Goal: Task Accomplishment & Management: Use online tool/utility

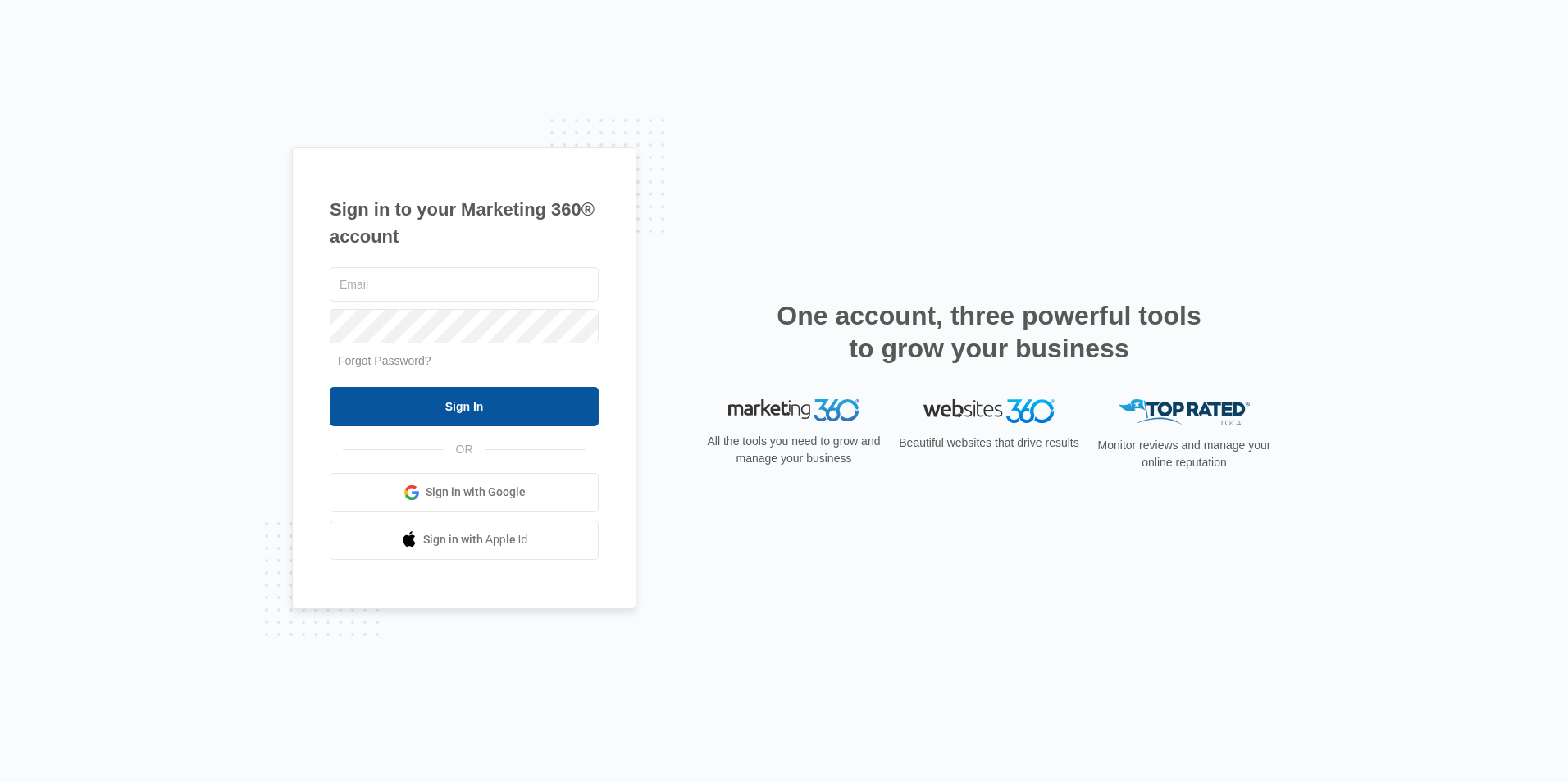
type input "[EMAIL_ADDRESS][DOMAIN_NAME]"
click at [500, 416] on input "Sign In" at bounding box center [464, 406] width 269 height 39
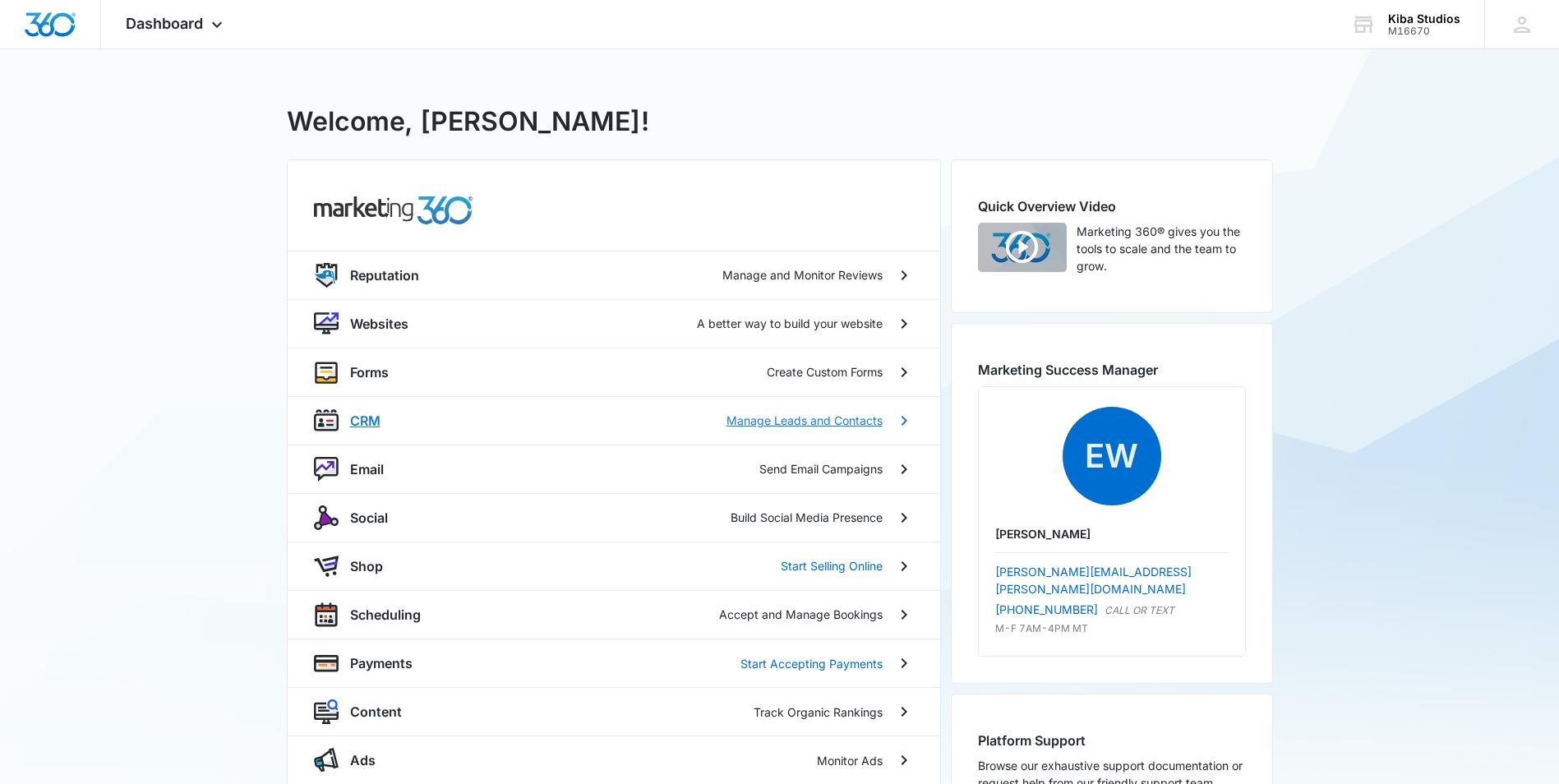
click at [815, 413] on p "Manage Leads and Contacts" at bounding box center [804, 420] width 156 height 17
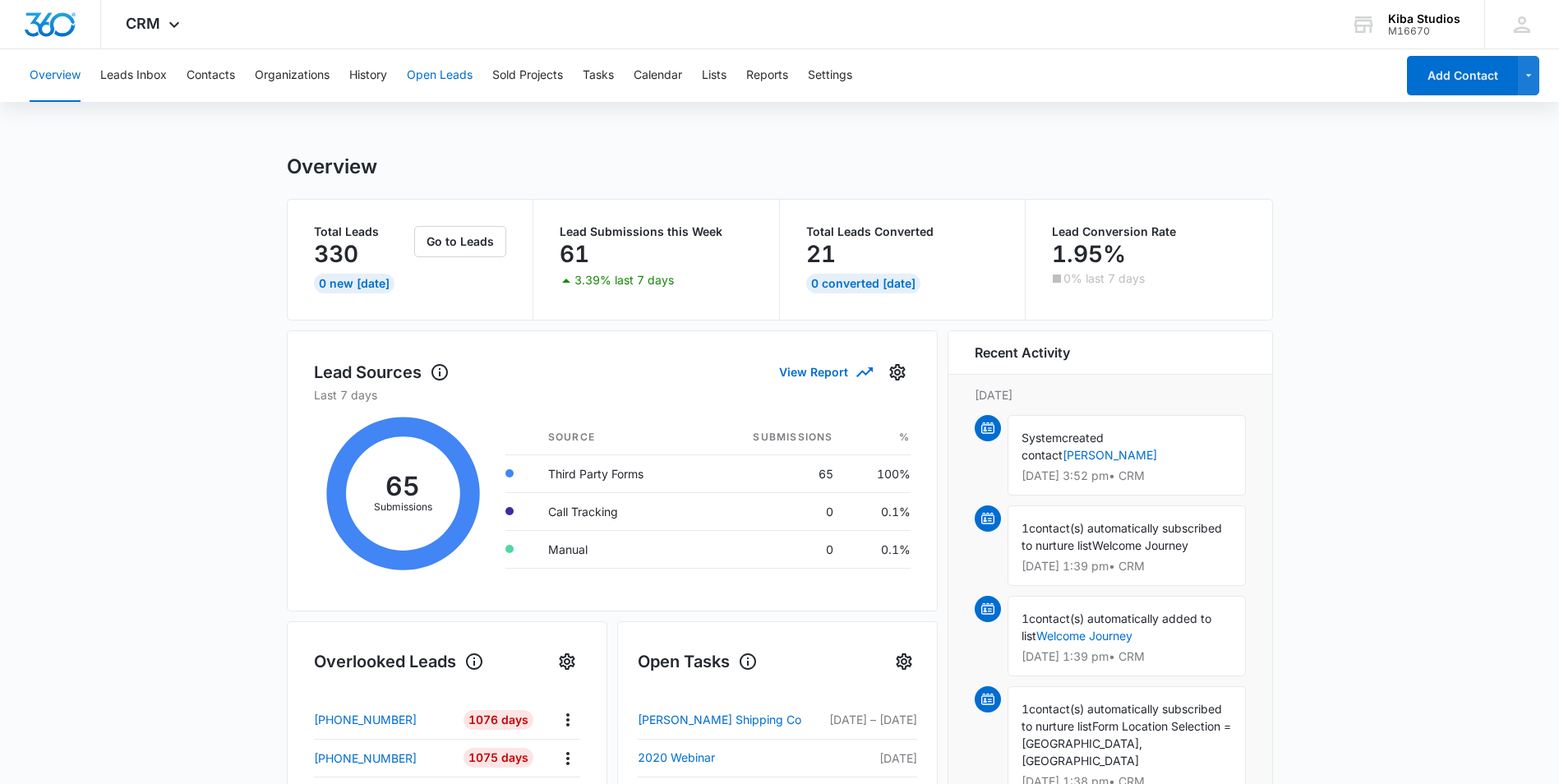
click at [447, 77] on button "Open Leads" at bounding box center [439, 76] width 66 height 53
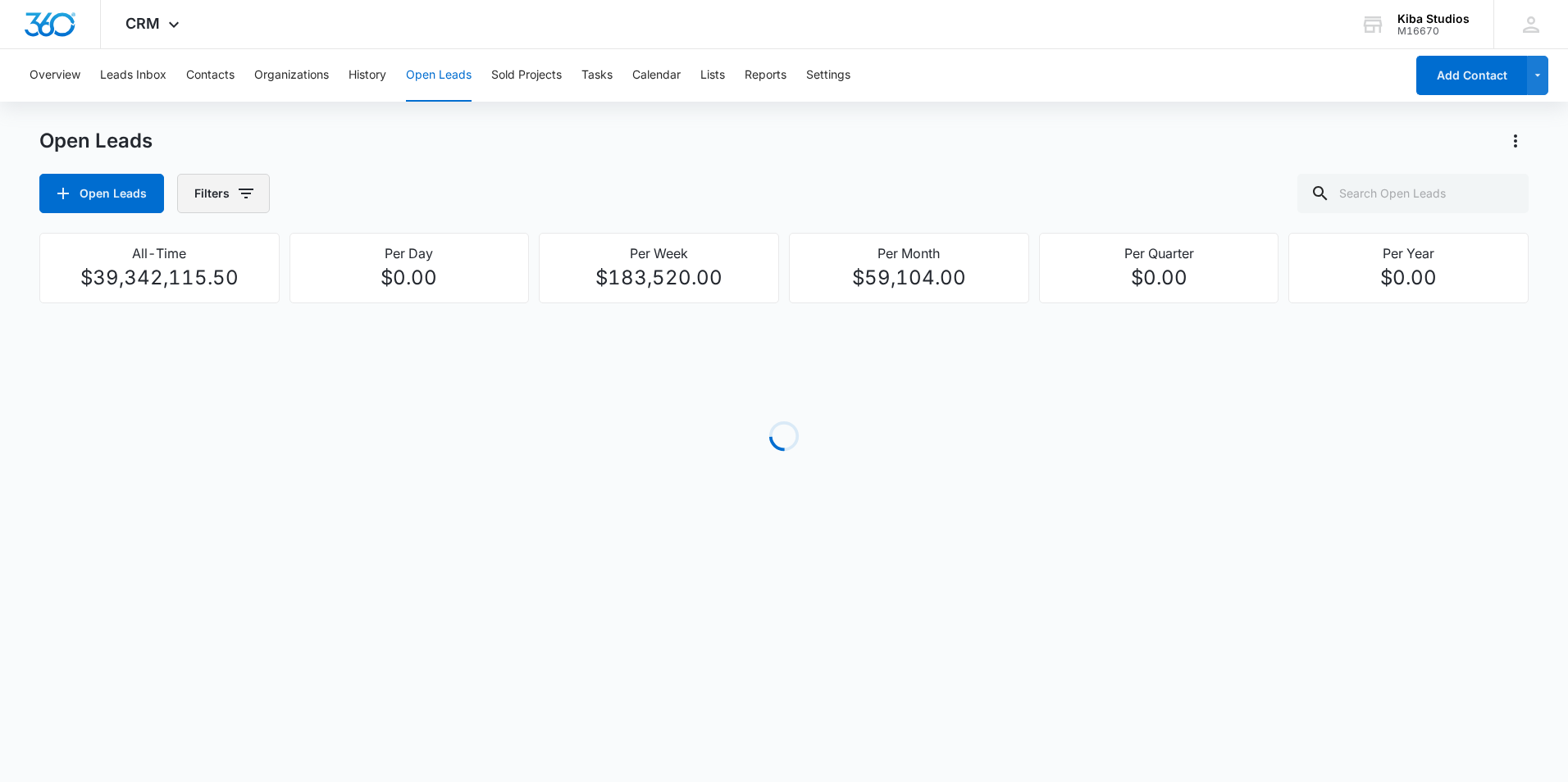
click at [229, 190] on button "Filters" at bounding box center [223, 193] width 93 height 39
click at [252, 304] on p "Assigned To" at bounding box center [229, 296] width 67 height 17
click at [366, 298] on icon "Show Assigned To filters" at bounding box center [372, 296] width 20 height 20
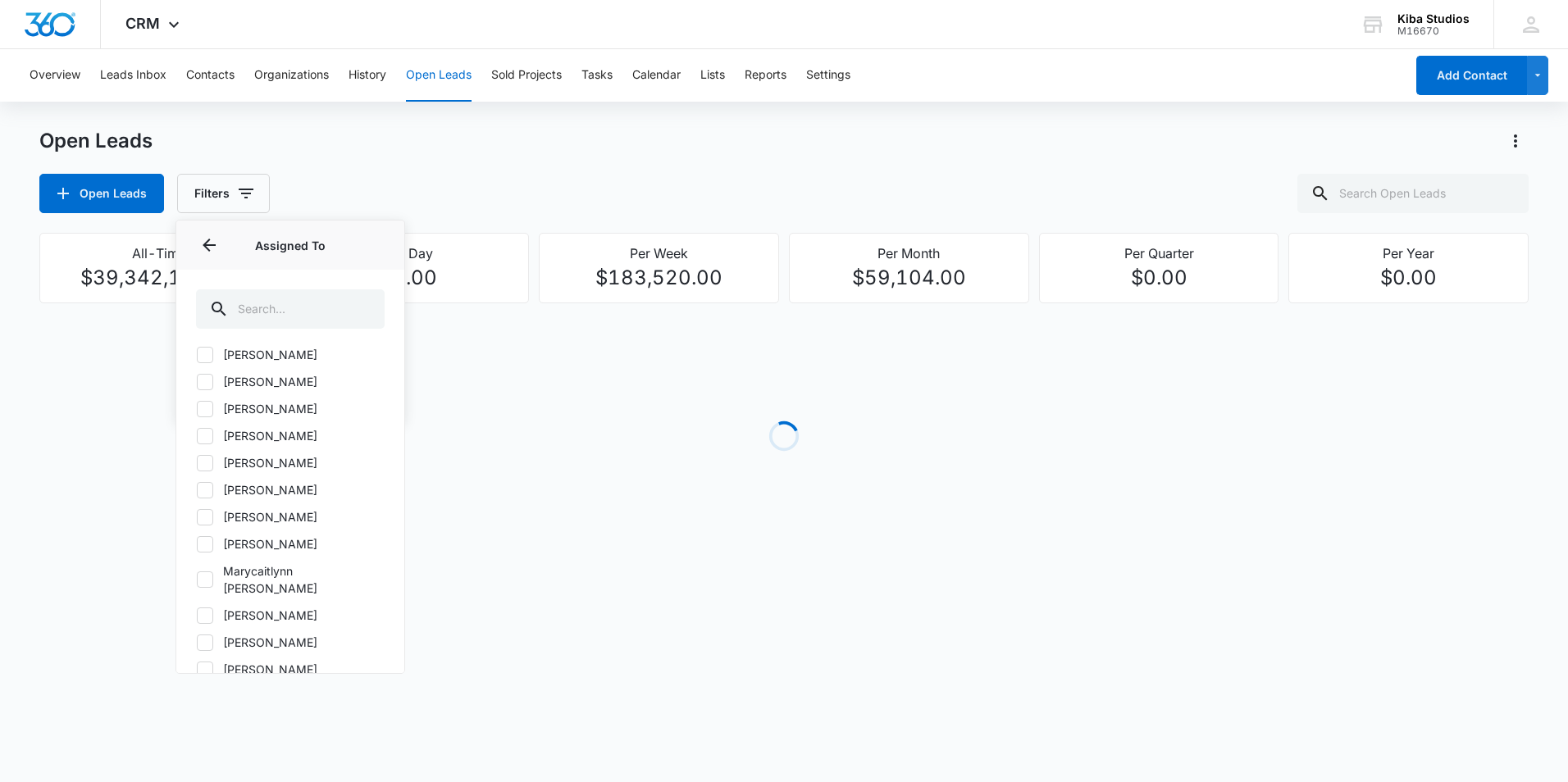
scroll to position [2416, 0]
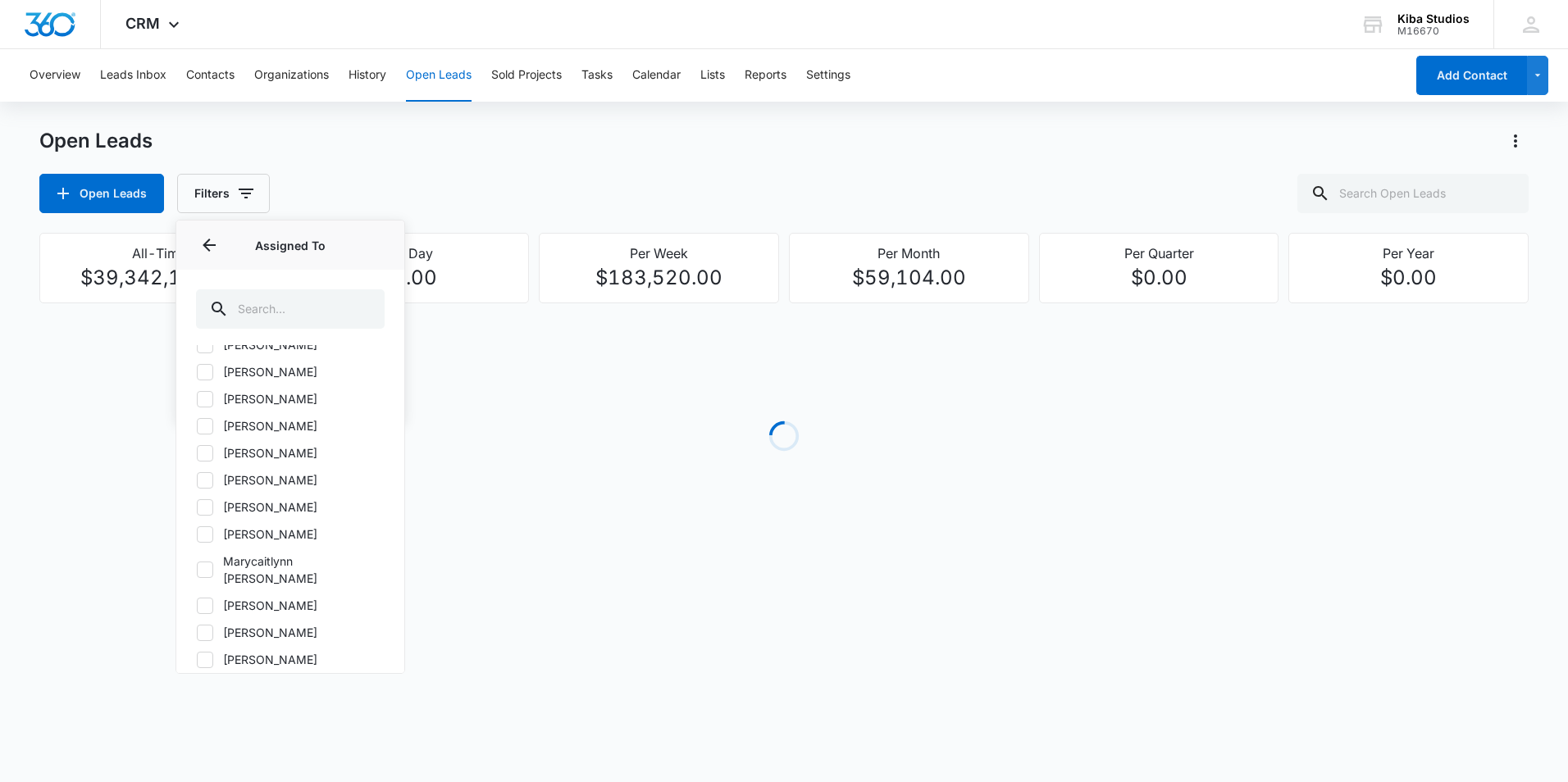
click at [214, 553] on label "Marycaitlynn Bush" at bounding box center [290, 570] width 188 height 35
click at [197, 570] on input "Marycaitlynn Bush" at bounding box center [196, 570] width 1 height 1
checkbox input "true"
click at [207, 238] on icon "Back" at bounding box center [209, 245] width 20 height 20
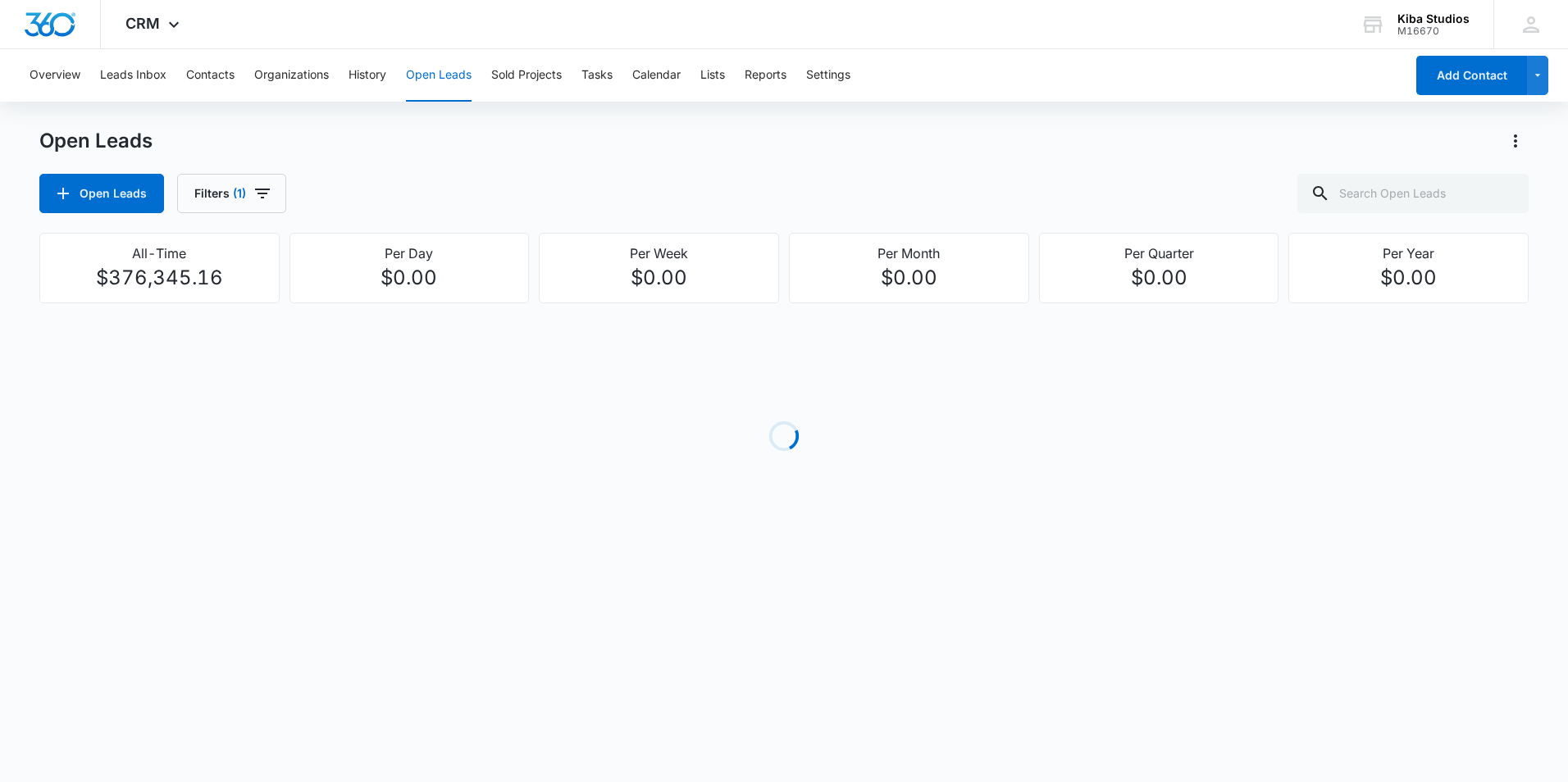
click at [447, 156] on div "Open Leads Open Leads Filters (1)" at bounding box center [784, 170] width 1489 height 86
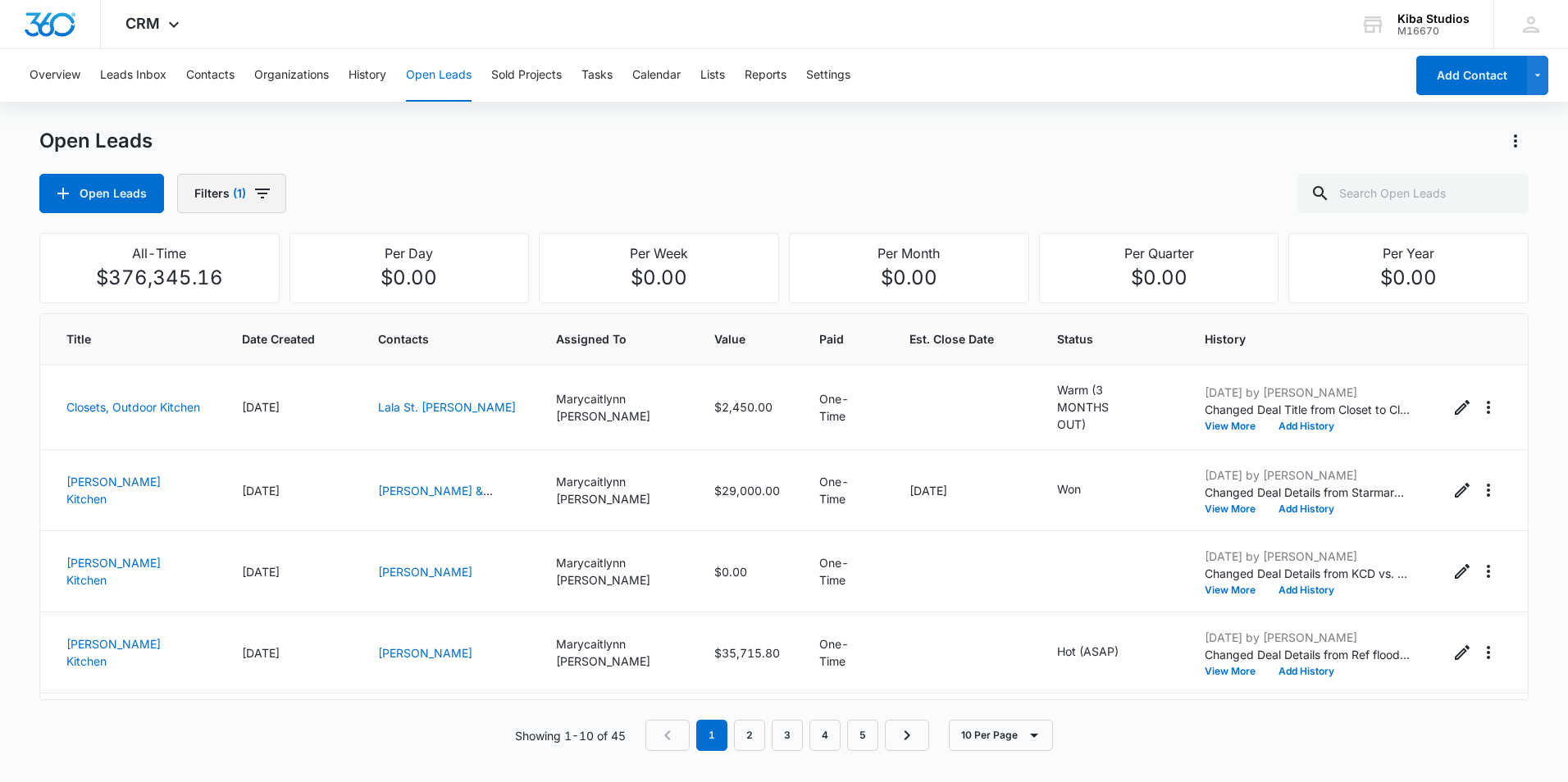
click at [267, 186] on icon "button" at bounding box center [262, 193] width 20 height 20
click at [369, 295] on icon "Show Assigned To filters" at bounding box center [372, 296] width 20 height 20
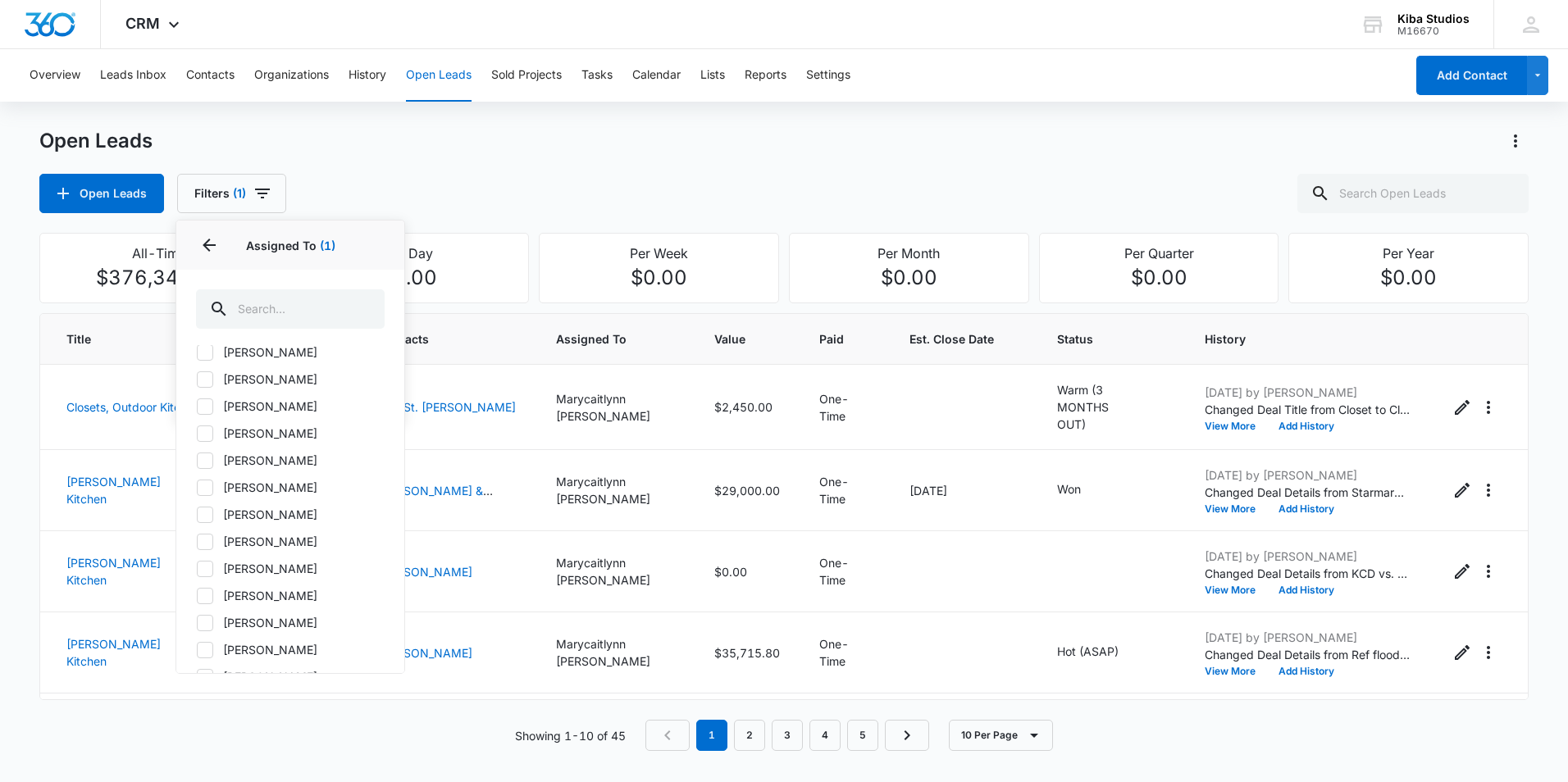
scroll to position [191, 0]
click at [205, 357] on icon at bounding box center [205, 363] width 15 height 15
click at [197, 362] on input "Amanda Conrad" at bounding box center [196, 362] width 1 height 1
checkbox input "true"
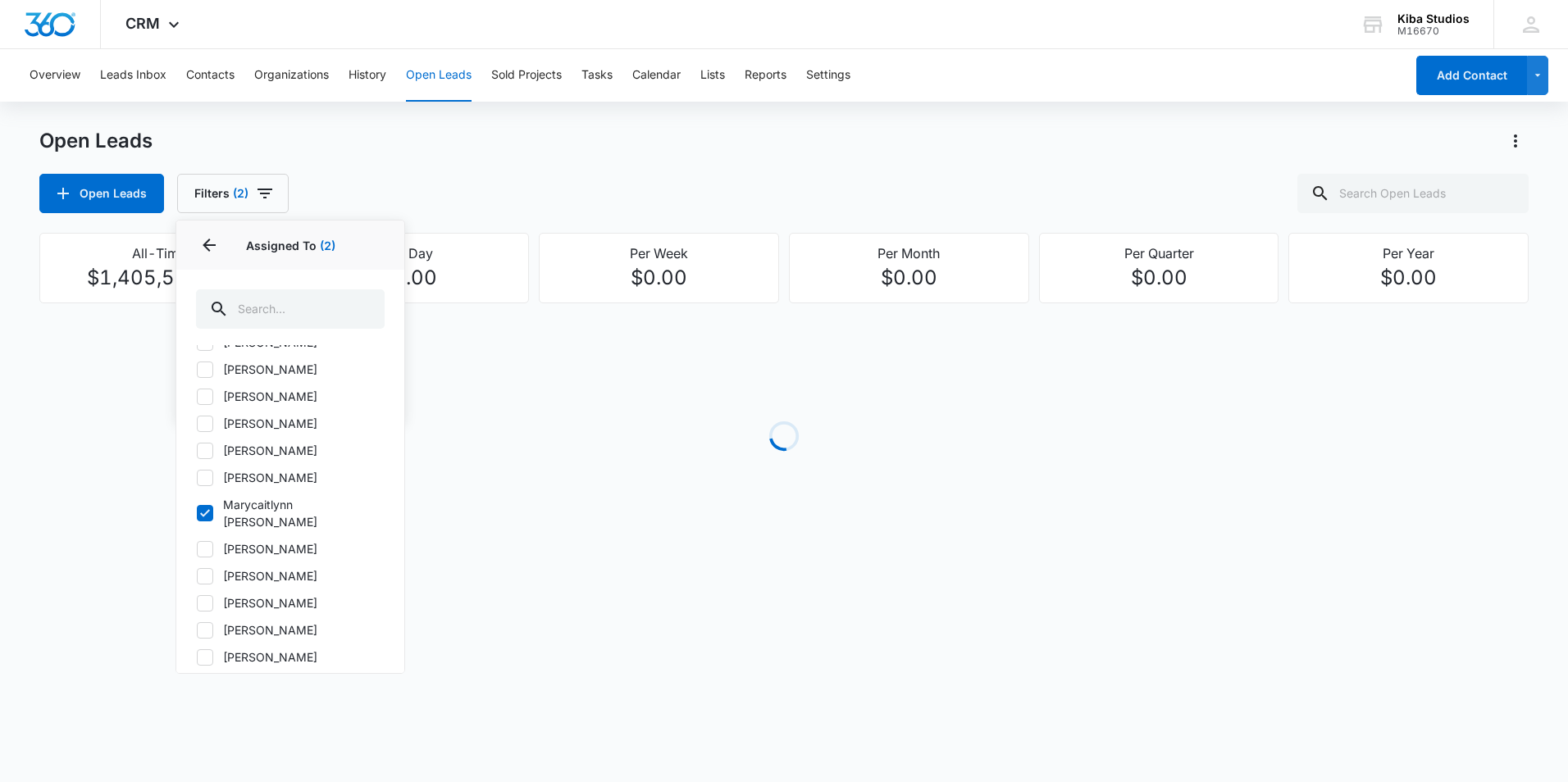
scroll to position [2540, 0]
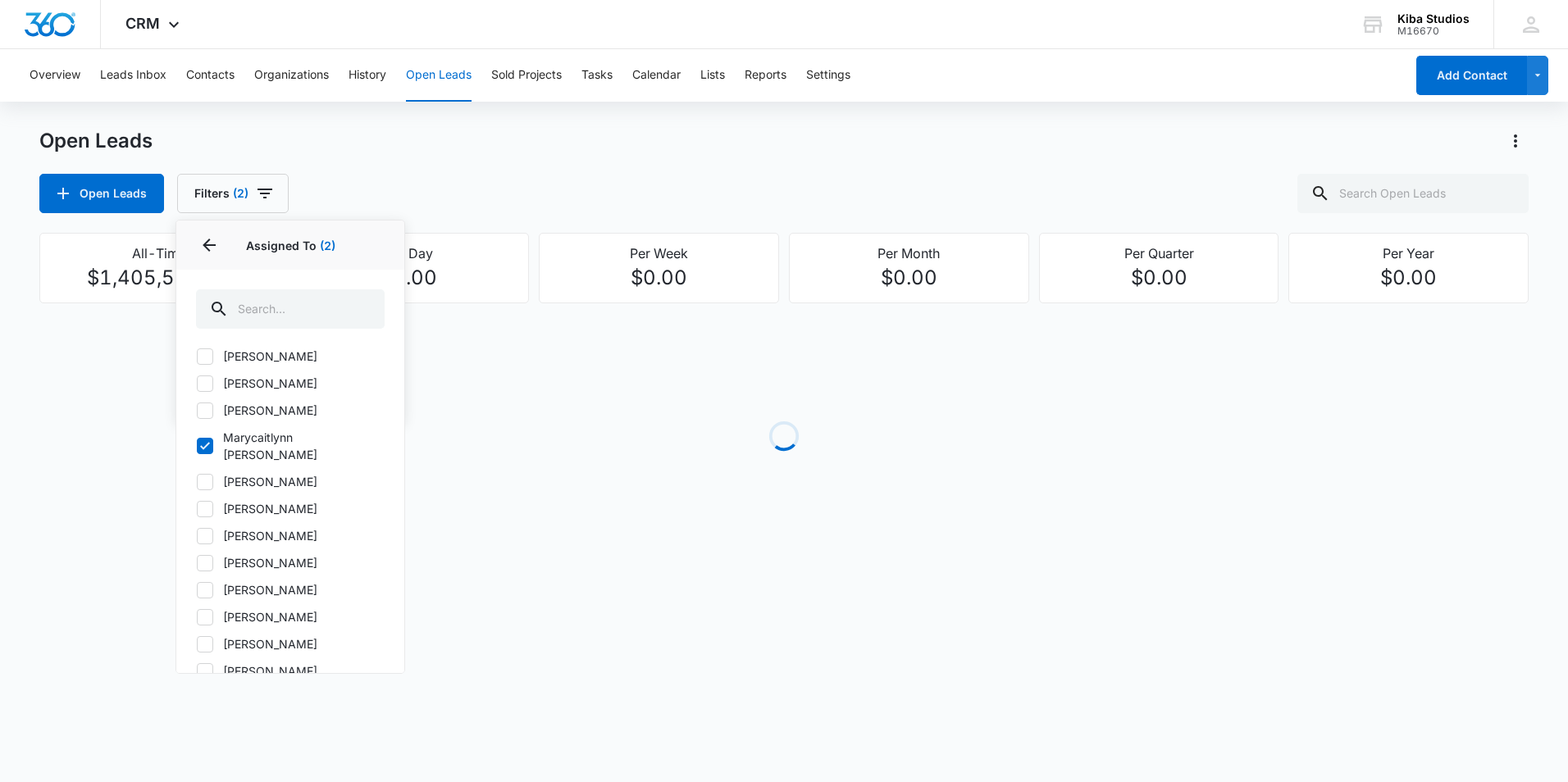
click at [211, 438] on icon at bounding box center [205, 446] width 15 height 15
click at [197, 446] on input "Marycaitlynn Bush" at bounding box center [196, 446] width 1 height 1
checkbox input "false"
click at [207, 247] on icon "Back" at bounding box center [209, 245] width 20 height 20
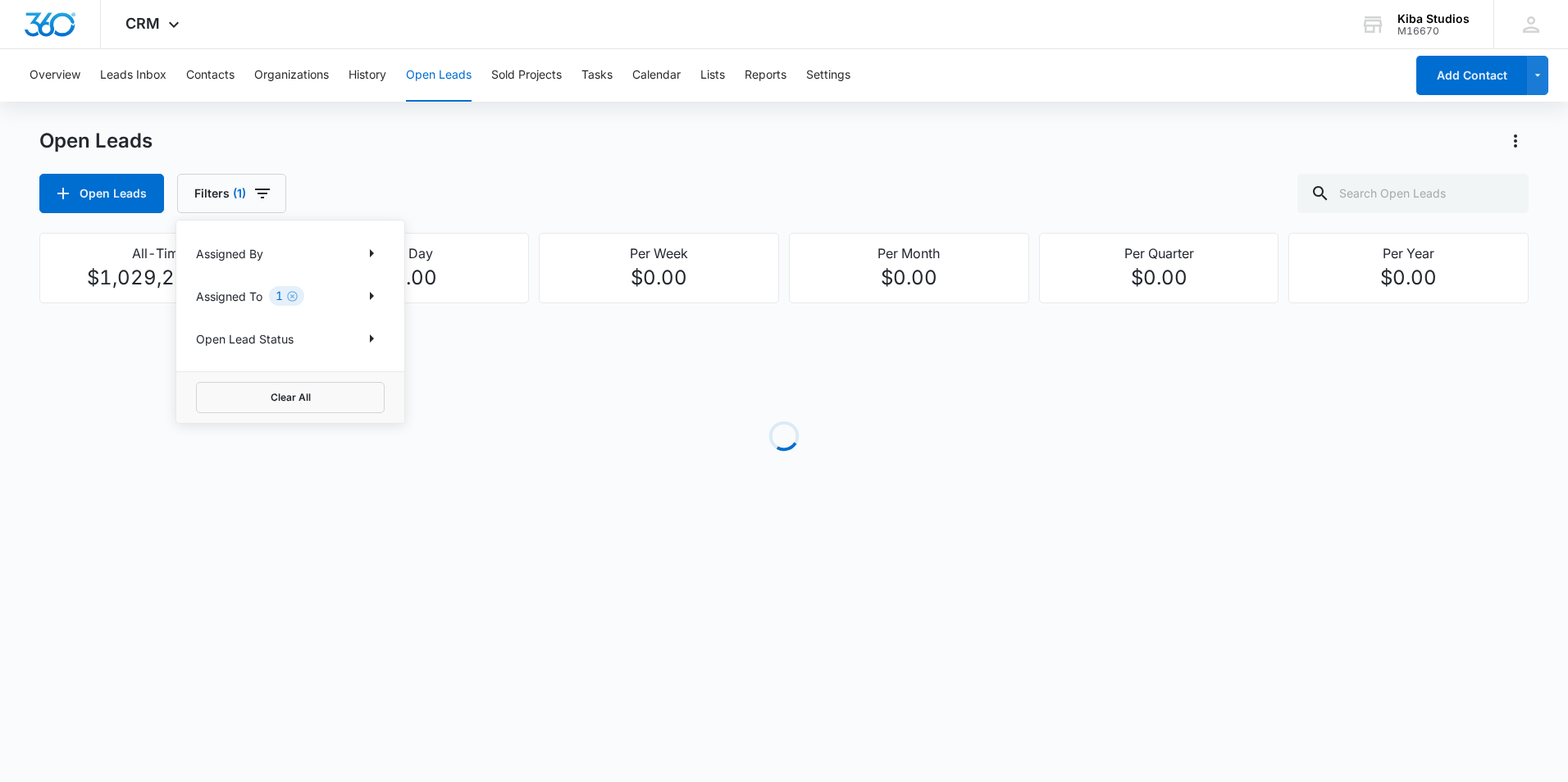
click at [479, 201] on div "Open Leads Filters (1) Assigned By Assigned To 1 Open Lead Status Clear All" at bounding box center [784, 193] width 1489 height 39
